Goal: Find contact information: Find contact information

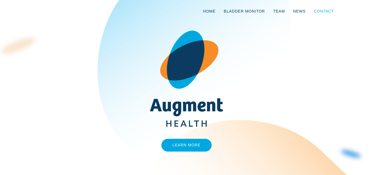
click at [318, 10] on link "Contact" at bounding box center [323, 11] width 28 height 18
click at [329, 12] on link "Contact" at bounding box center [323, 11] width 28 height 18
